Goal: Information Seeking & Learning: Check status

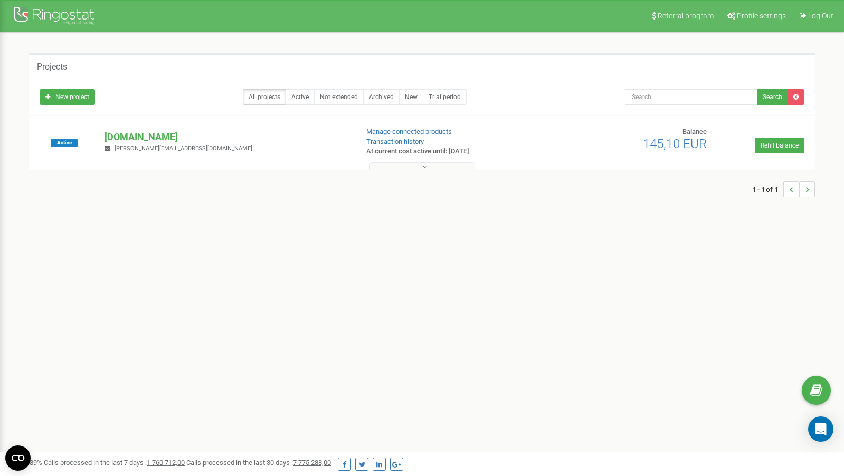
click at [405, 168] on button at bounding box center [422, 166] width 106 height 8
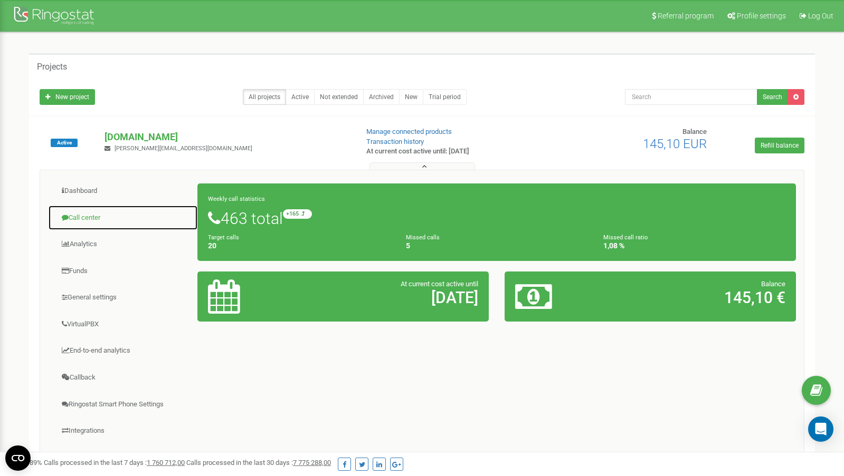
click at [100, 219] on link "Call center" at bounding box center [123, 218] width 150 height 26
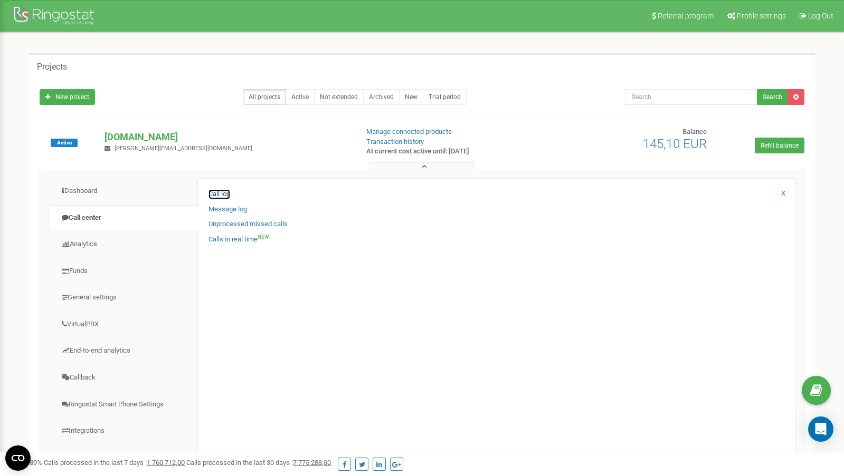
click at [218, 198] on link "Call log" at bounding box center [219, 194] width 22 height 10
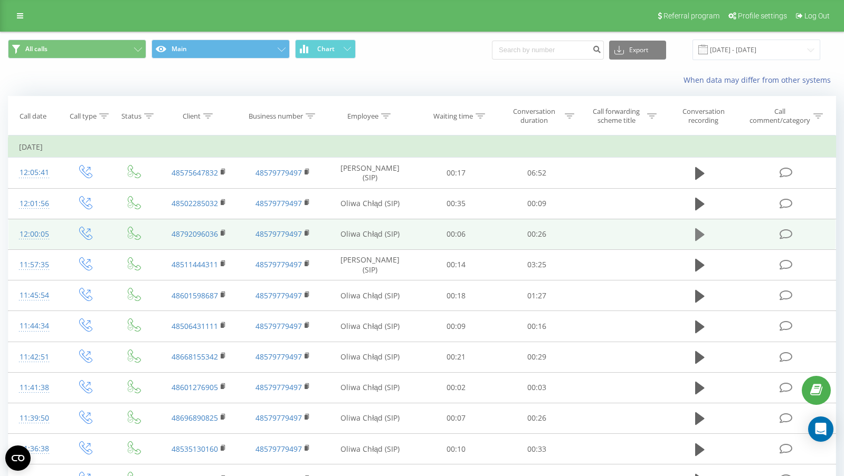
click at [696, 237] on icon at bounding box center [699, 234] width 9 height 13
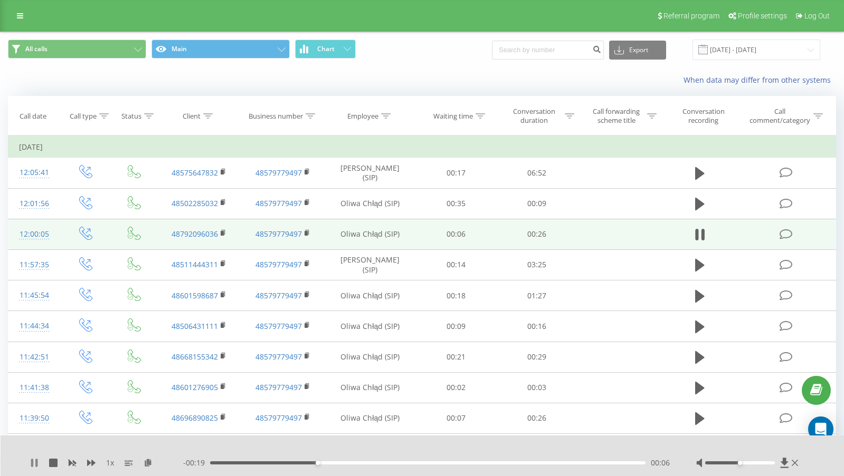
click at [35, 461] on icon at bounding box center [36, 463] width 2 height 8
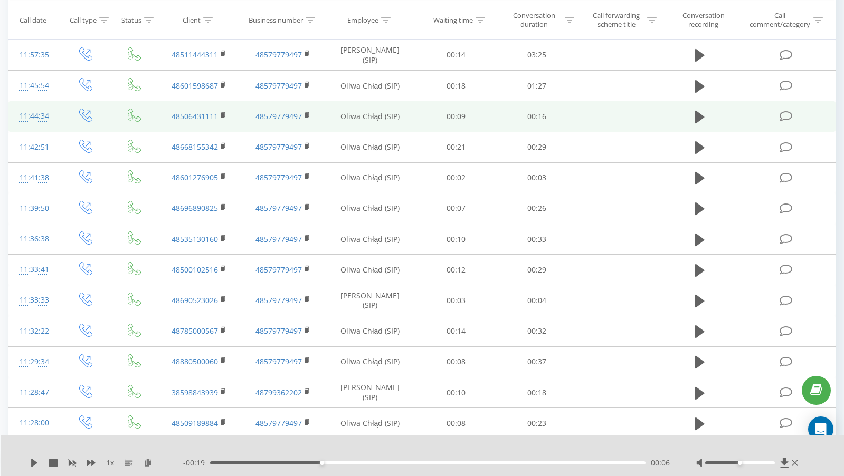
scroll to position [213, 0]
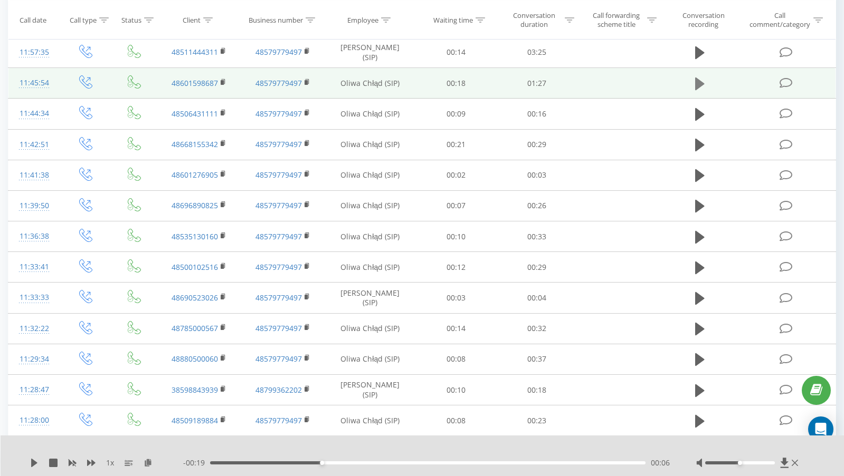
click at [693, 84] on button at bounding box center [700, 84] width 16 height 16
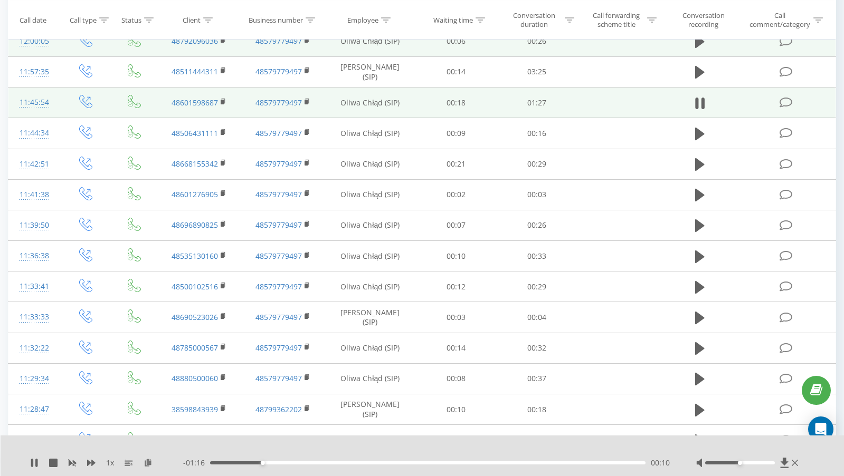
scroll to position [192, 0]
click at [702, 106] on icon at bounding box center [702, 105] width 3 height 12
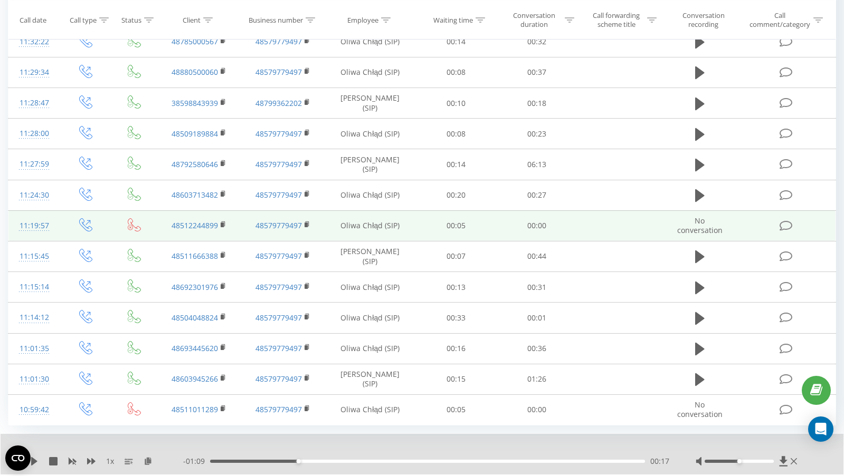
scroll to position [499, 0]
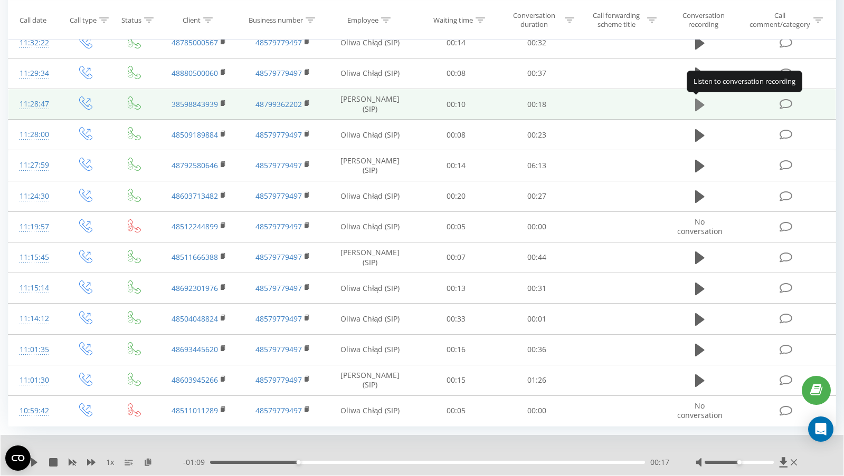
click at [698, 107] on icon at bounding box center [699, 104] width 9 height 13
click at [702, 106] on icon at bounding box center [702, 105] width 3 height 12
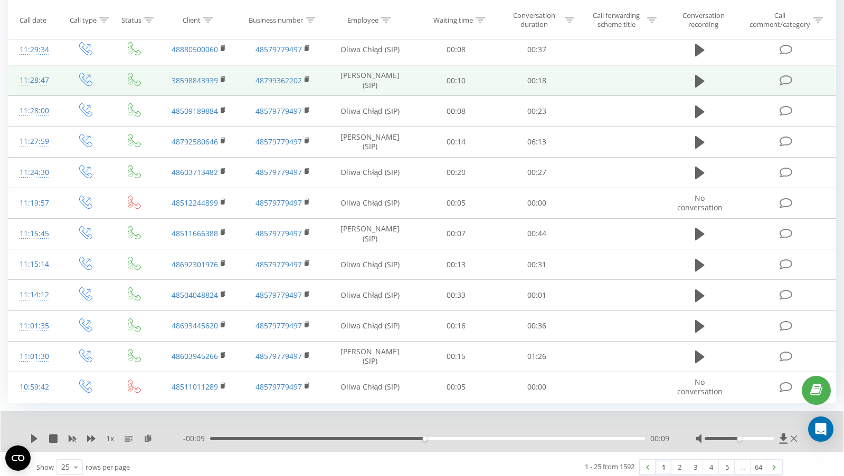
scroll to position [529, 0]
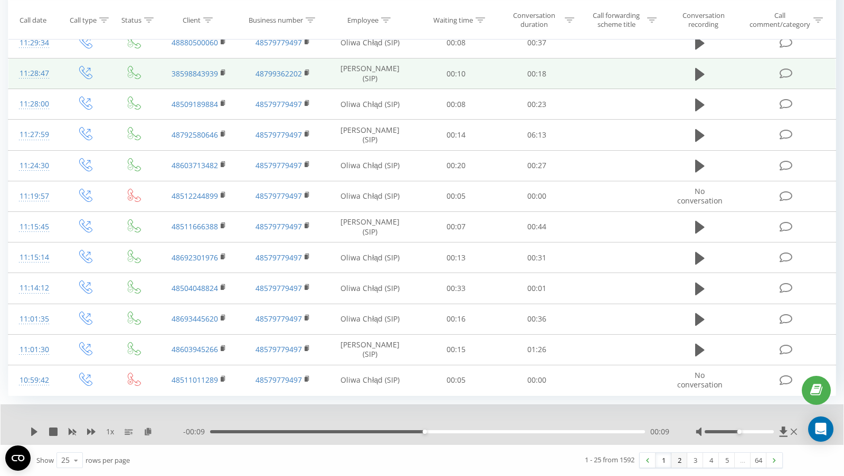
click at [678, 461] on link "2" at bounding box center [679, 460] width 16 height 15
